Goal: Transaction & Acquisition: Purchase product/service

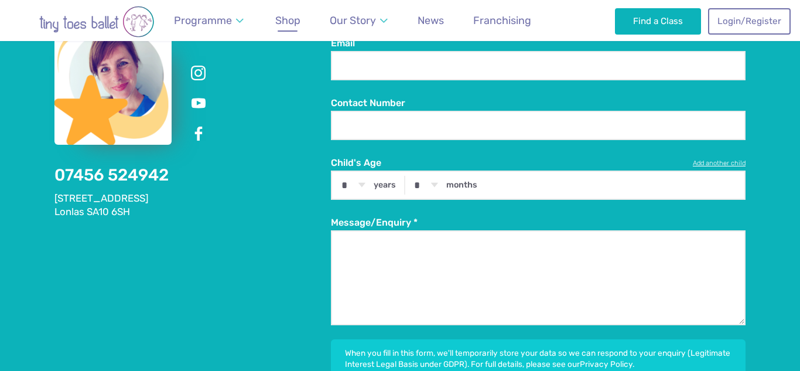
scroll to position [2481, 0]
click at [285, 28] on link "Shop" at bounding box center [288, 21] width 36 height 26
